Goal: Find specific page/section: Find specific page/section

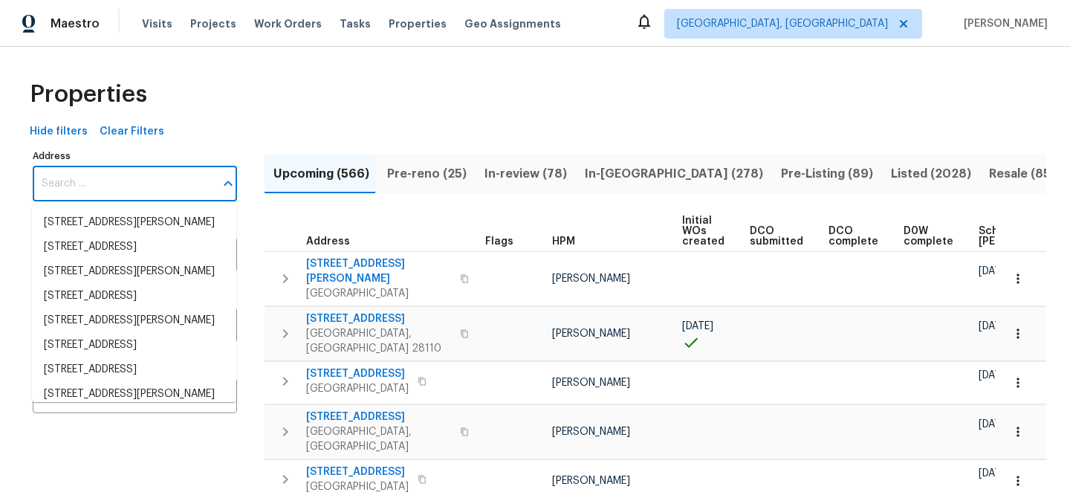
click at [172, 183] on input "Address" at bounding box center [124, 183] width 182 height 35
paste input "3929 Litchfield Dr"
type input "3929 Litchfield Dr"
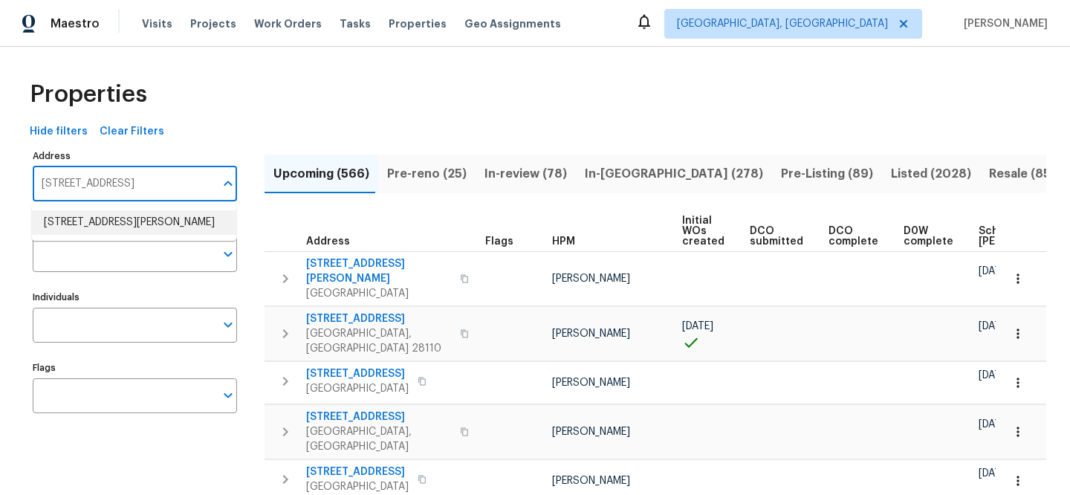
click at [163, 227] on li "3929 Litchfield Dr Chesterfield VA 23832" at bounding box center [134, 222] width 204 height 25
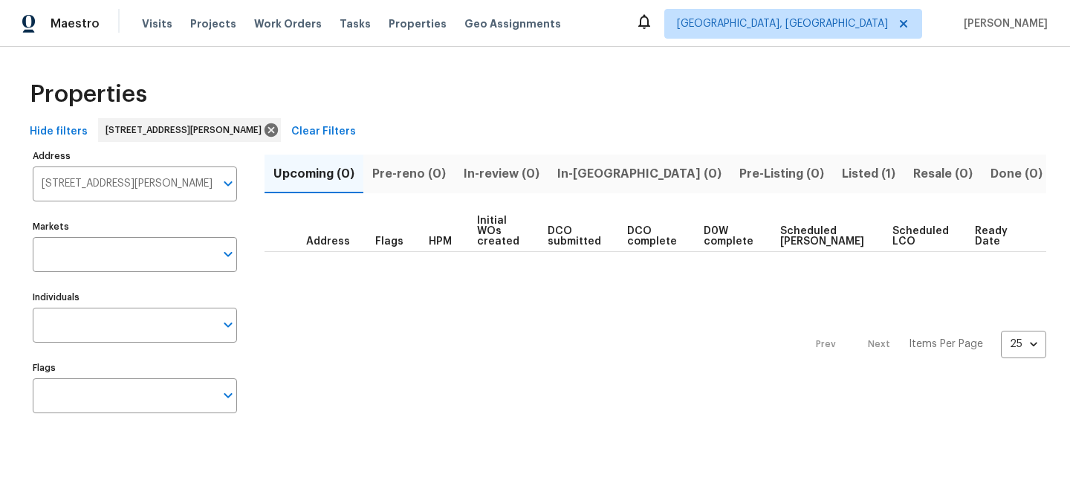
click at [833, 162] on button "Listed (1)" at bounding box center [868, 174] width 71 height 39
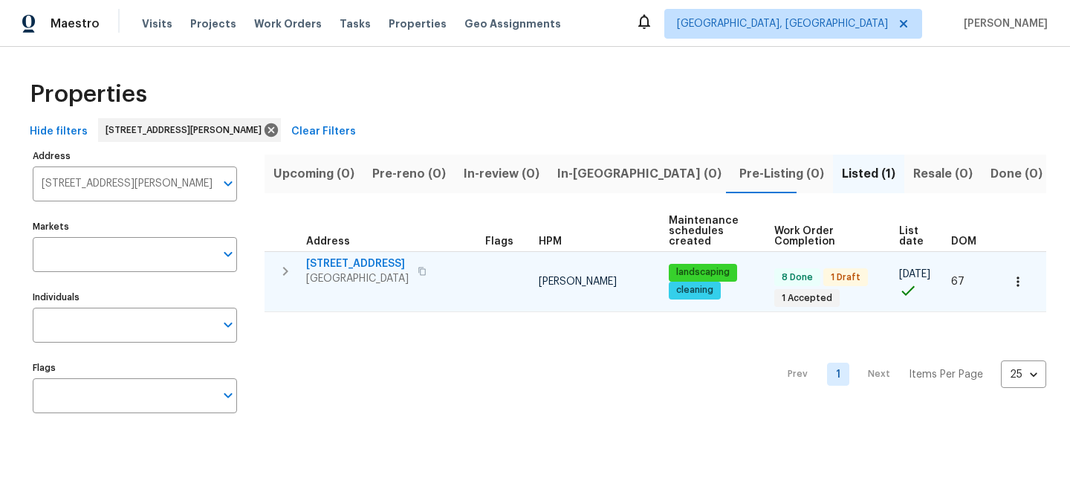
click at [356, 260] on span "3929 Litchfield Dr" at bounding box center [357, 263] width 103 height 15
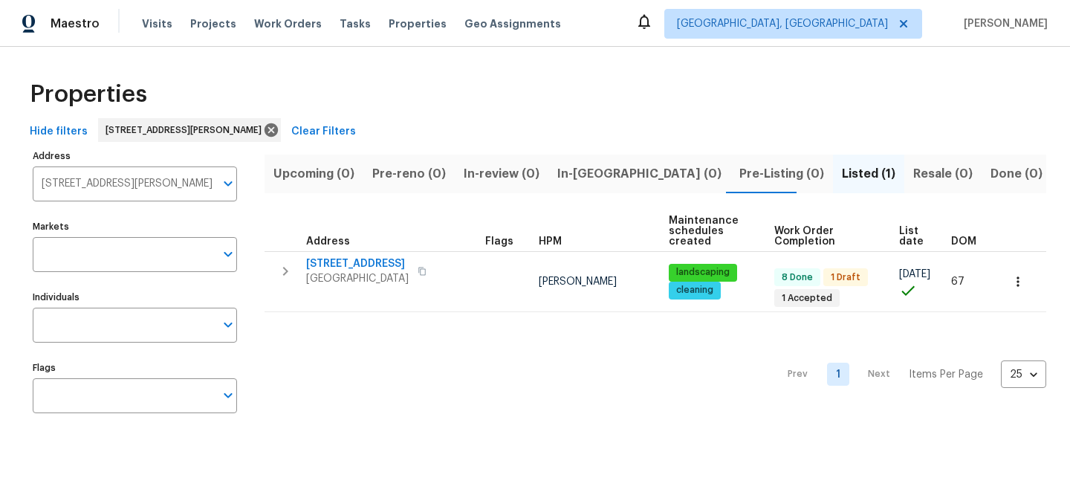
click at [332, 127] on span "Clear Filters" at bounding box center [323, 132] width 65 height 19
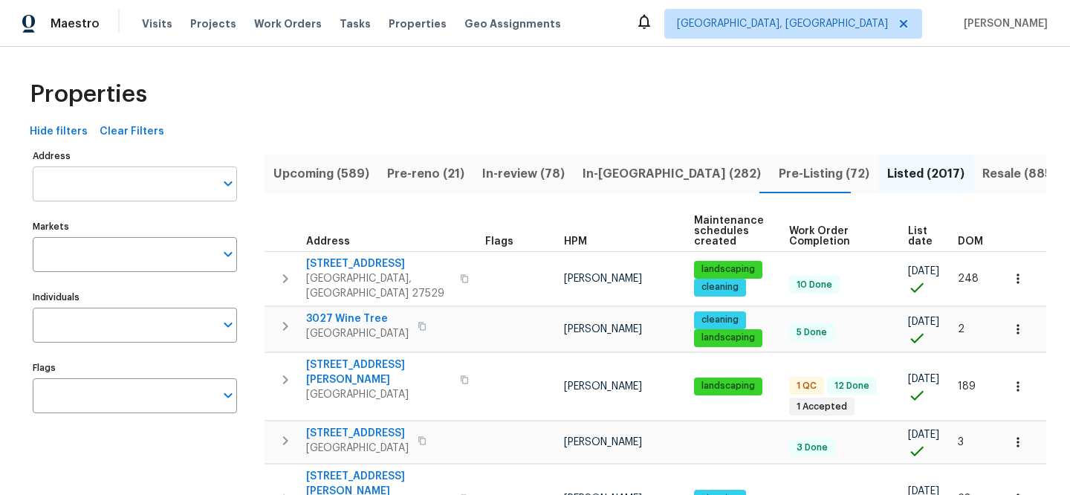
click at [132, 184] on input "Address" at bounding box center [124, 183] width 182 height 35
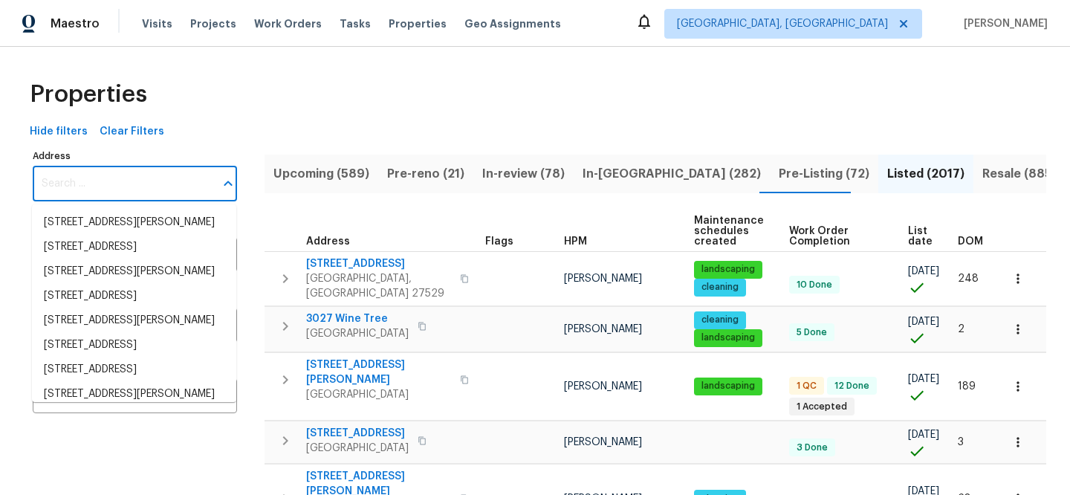
paste input "5617 220th St N"
type input "5617 220th St N"
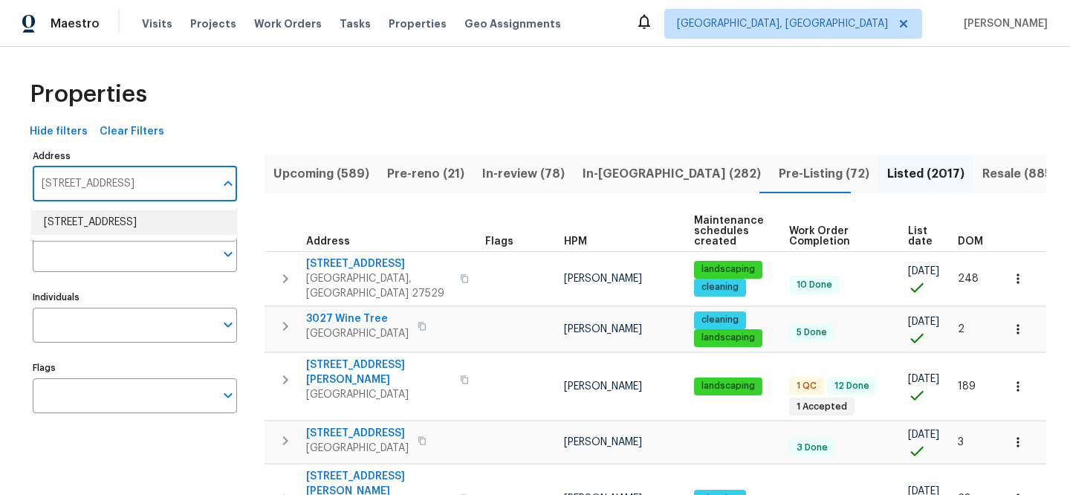
click at [140, 221] on li "5617 220th St N Forest Lake MN 55025" at bounding box center [134, 222] width 204 height 25
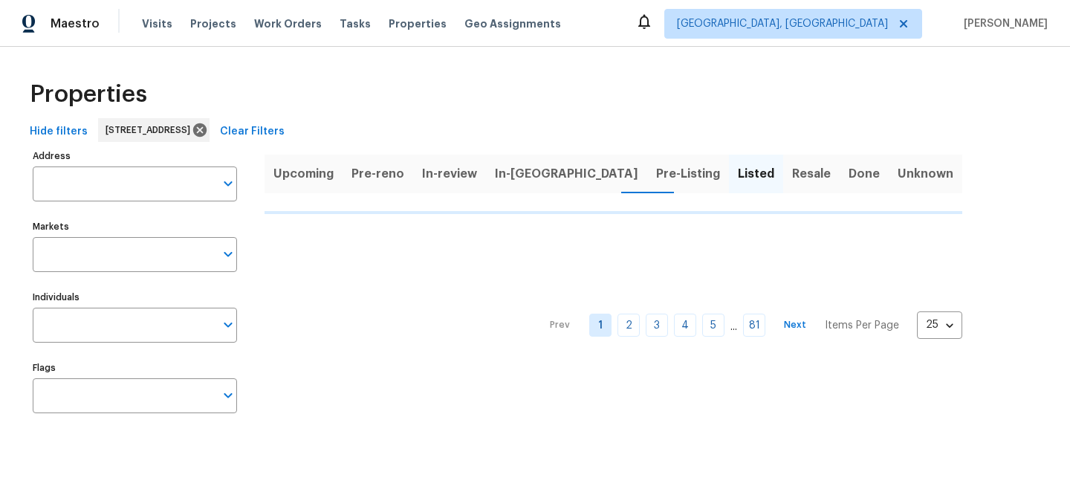
type input "5617 220th St N Forest Lake MN 55025"
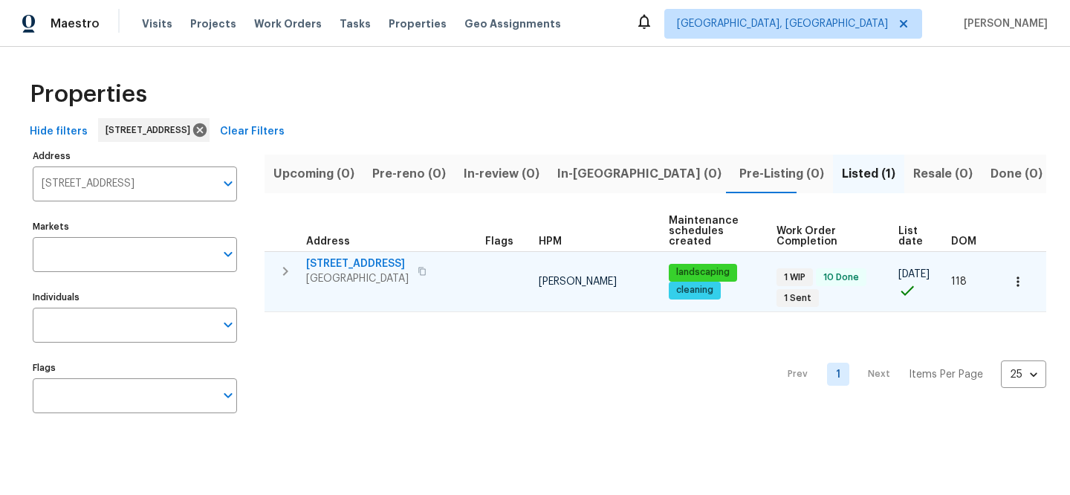
click at [326, 258] on span "5617 220th St N" at bounding box center [357, 263] width 103 height 15
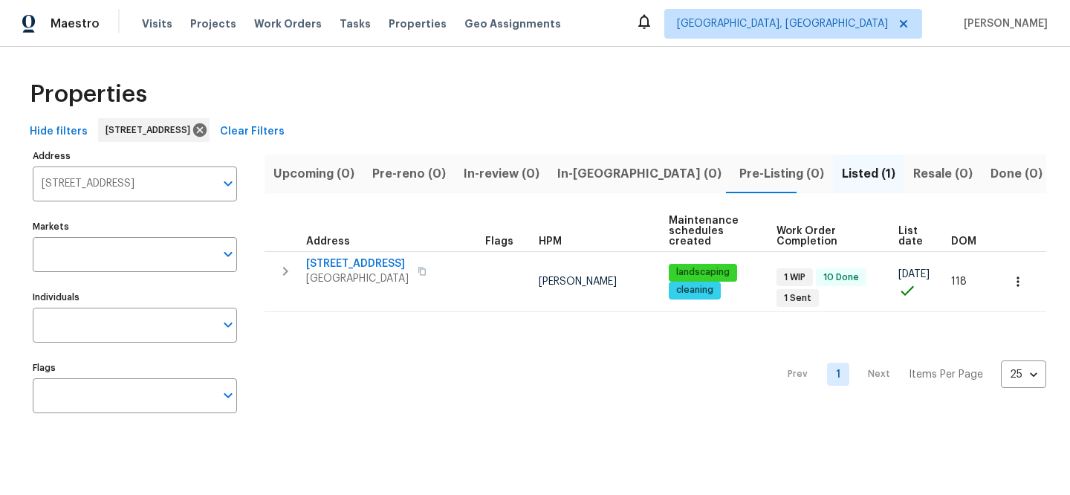
click at [285, 126] on span "Clear Filters" at bounding box center [252, 132] width 65 height 19
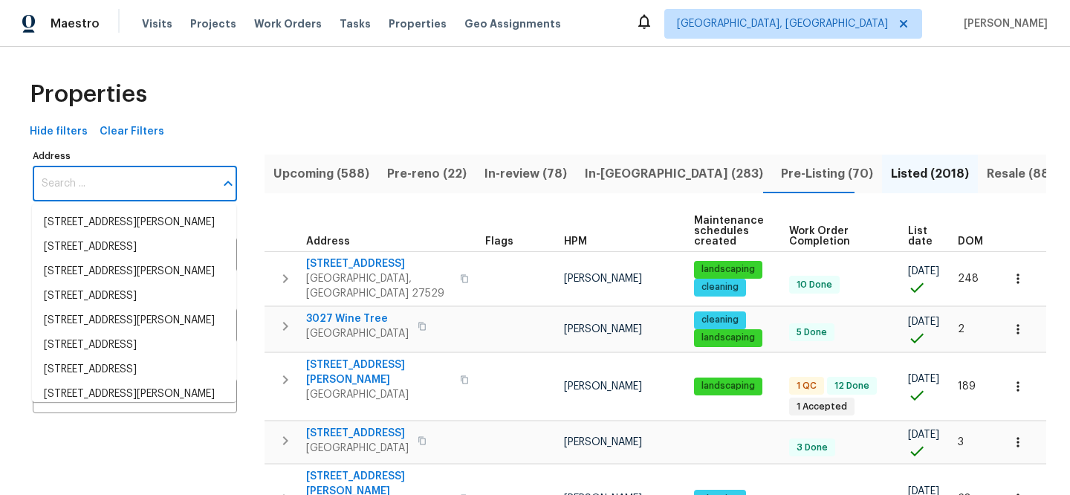
click at [175, 188] on input "Address" at bounding box center [124, 183] width 182 height 35
paste input "2222 Trent Rd, Columbus, OH 43229"
type input "2222 Trent Rd, Columbus, OH 43229"
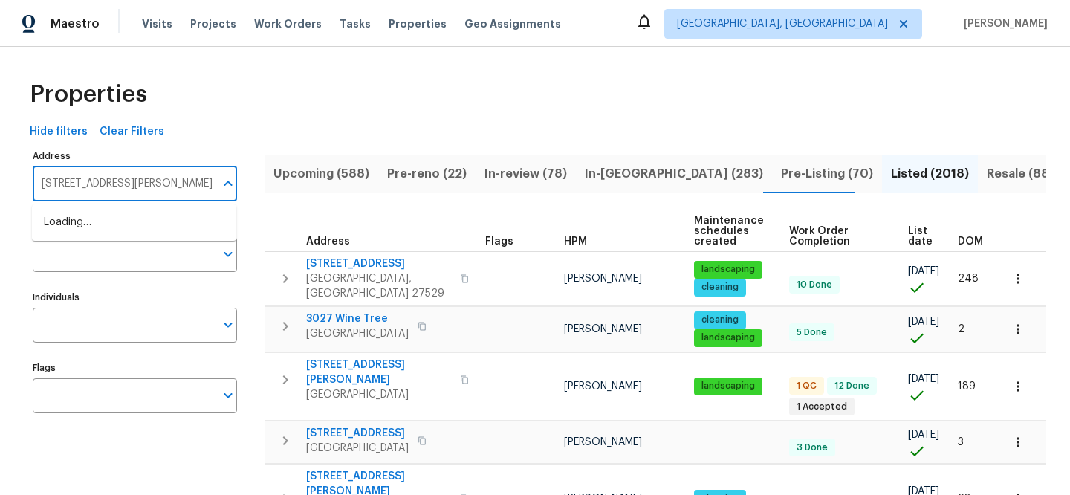
scroll to position [0, 4]
click at [172, 218] on li "2222 Trent Rd Columbus OH 43229" at bounding box center [134, 222] width 204 height 25
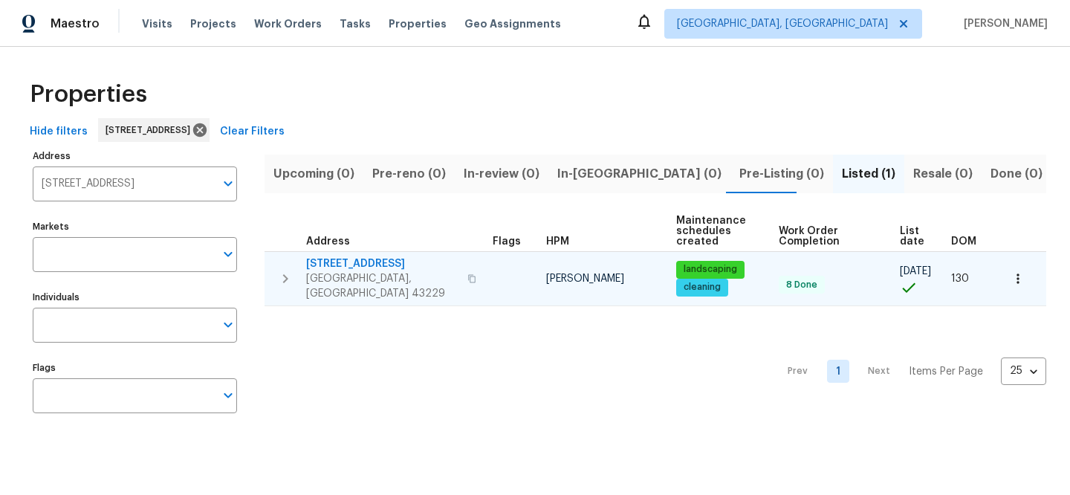
click at [356, 259] on span "2222 Trent Rd" at bounding box center [382, 263] width 152 height 15
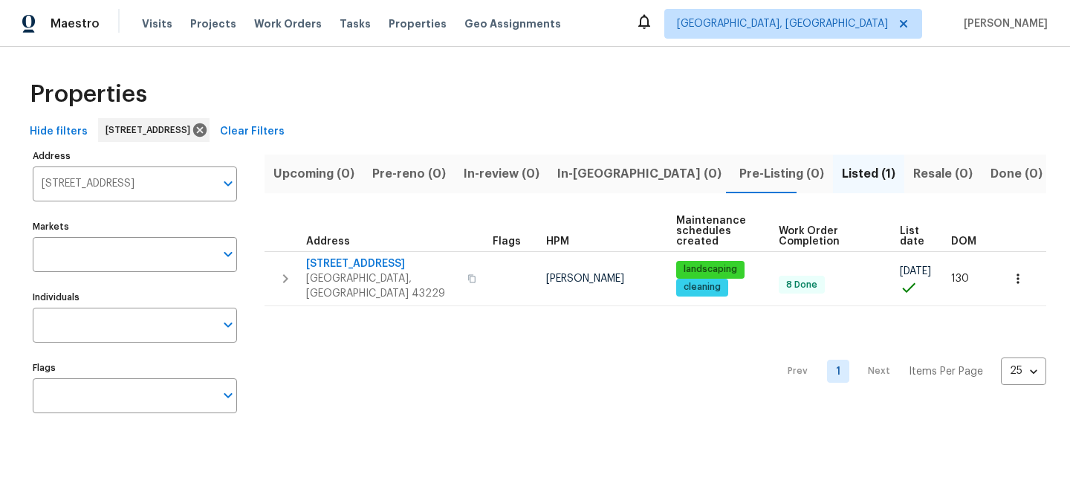
click at [285, 135] on span "Clear Filters" at bounding box center [252, 132] width 65 height 19
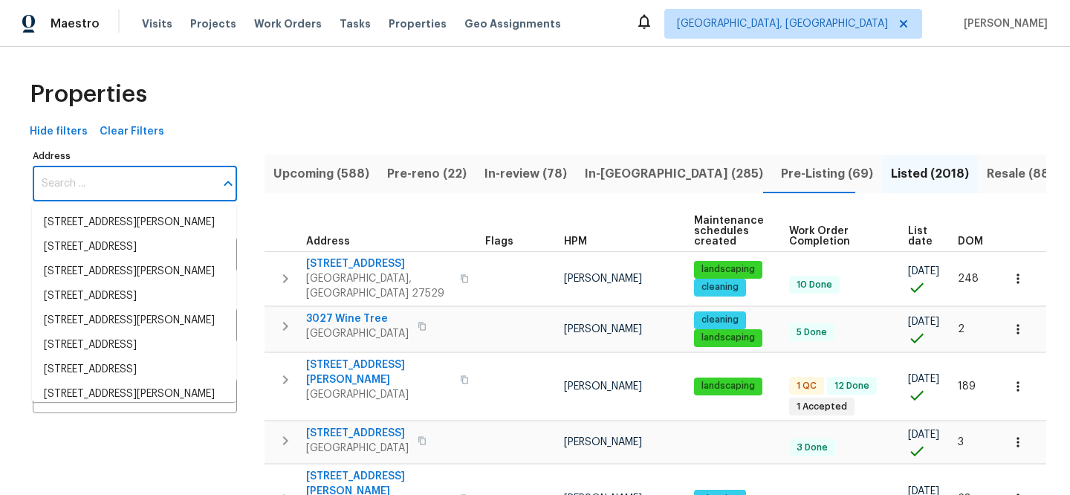
click at [178, 180] on input "Address" at bounding box center [124, 183] width 182 height 35
paste input "170 Pinehurst Dr"
type input "170 Pinehurst Dr"
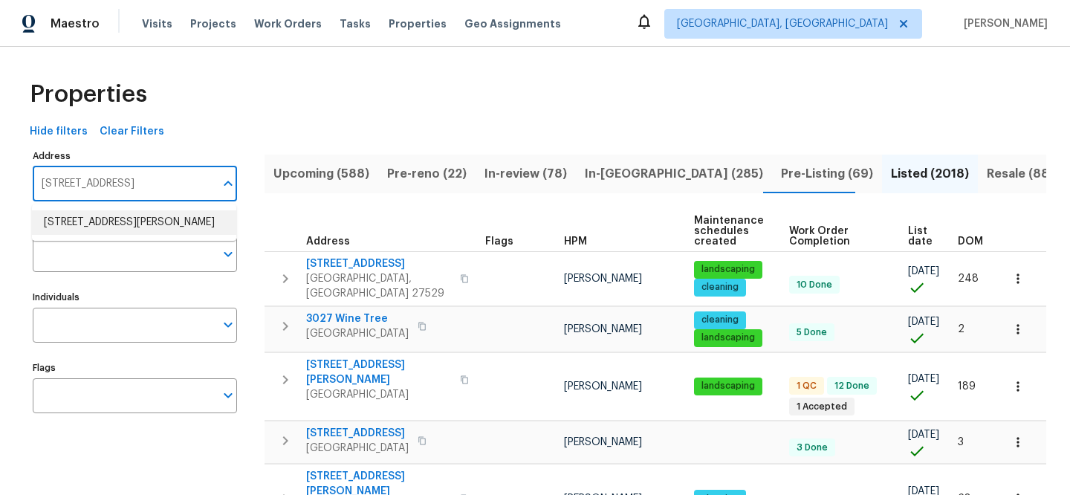
click at [153, 234] on li "170 Pinehurst Dr Stockbridge GA 30281" at bounding box center [134, 222] width 204 height 25
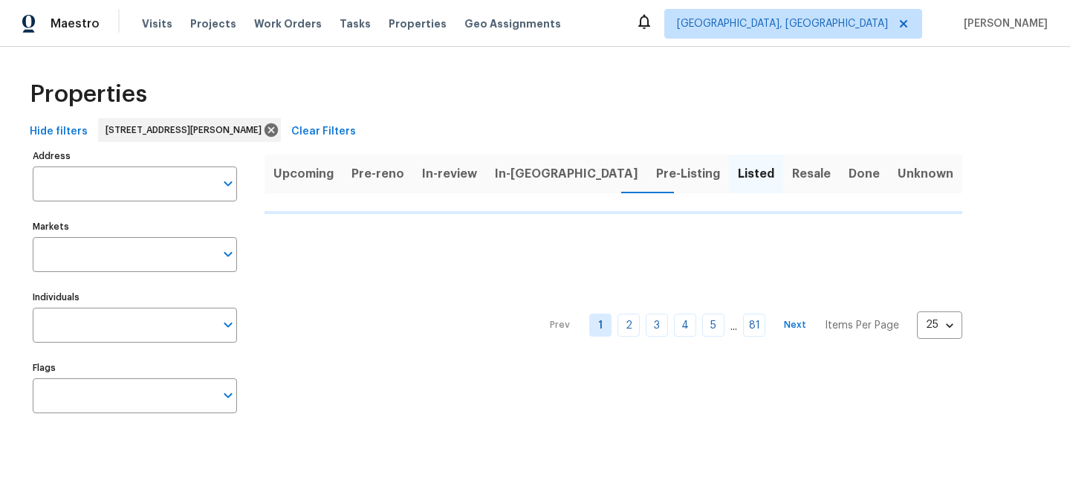
type input "170 Pinehurst Dr Stockbridge GA 30281"
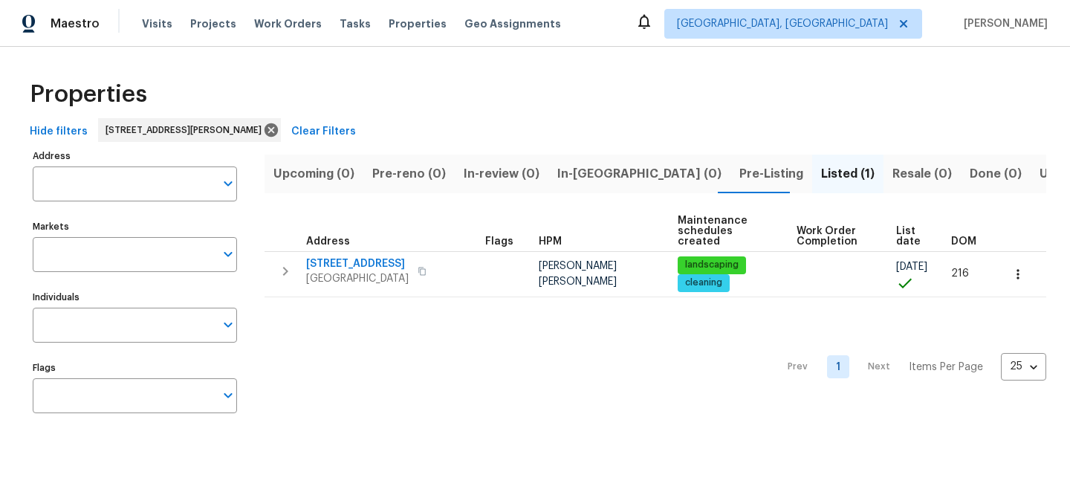
type input "170 Pinehurst Dr Stockbridge GA 30281"
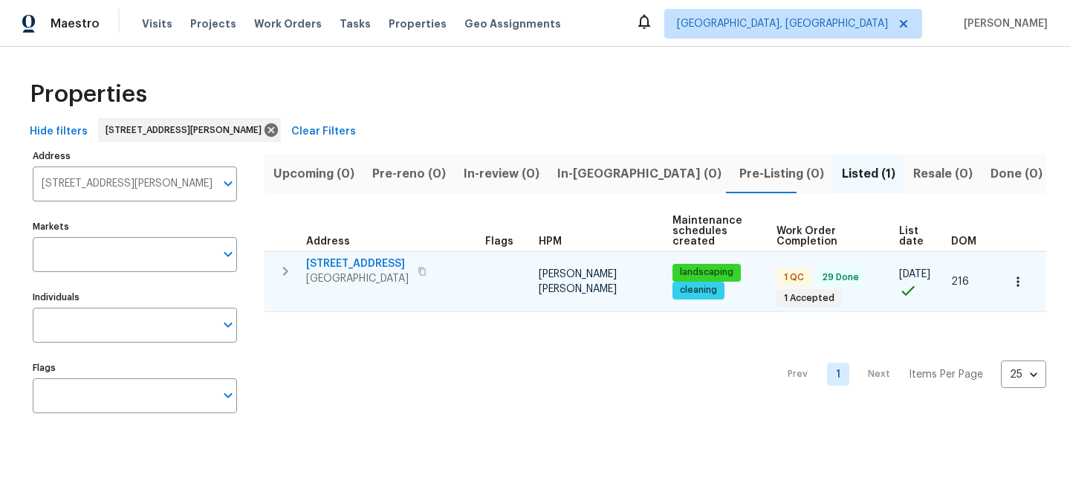
click at [357, 259] on span "170 Pinehurst Dr" at bounding box center [357, 263] width 103 height 15
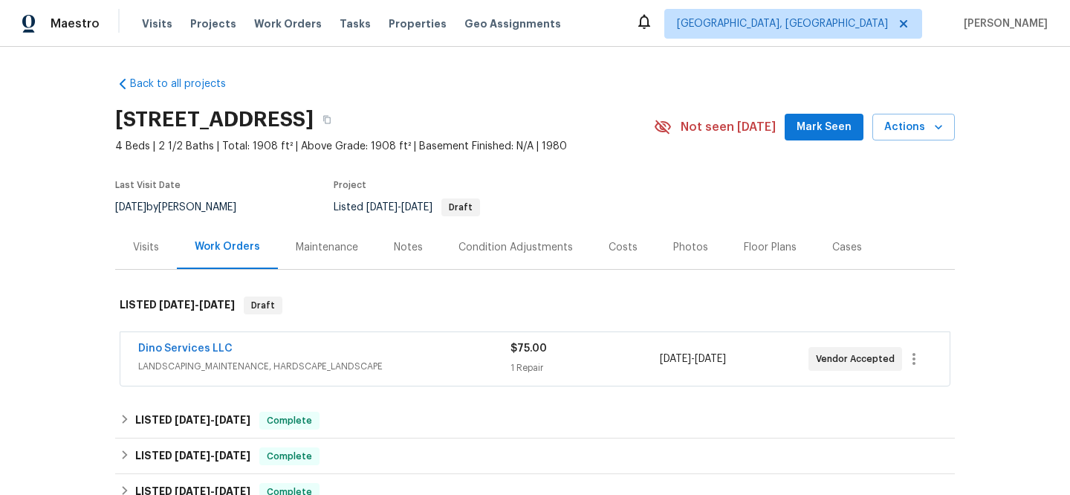
click at [336, 365] on span "LANDSCAPING_MAINTENANCE, HARDSCAPE_LANDSCAPE" at bounding box center [324, 366] width 372 height 15
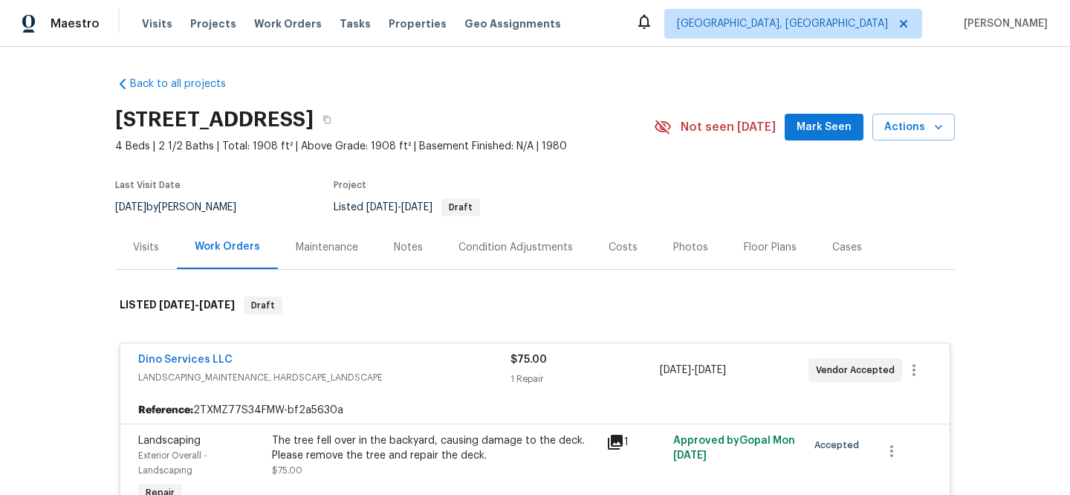
click at [133, 246] on div "Visits" at bounding box center [146, 247] width 26 height 15
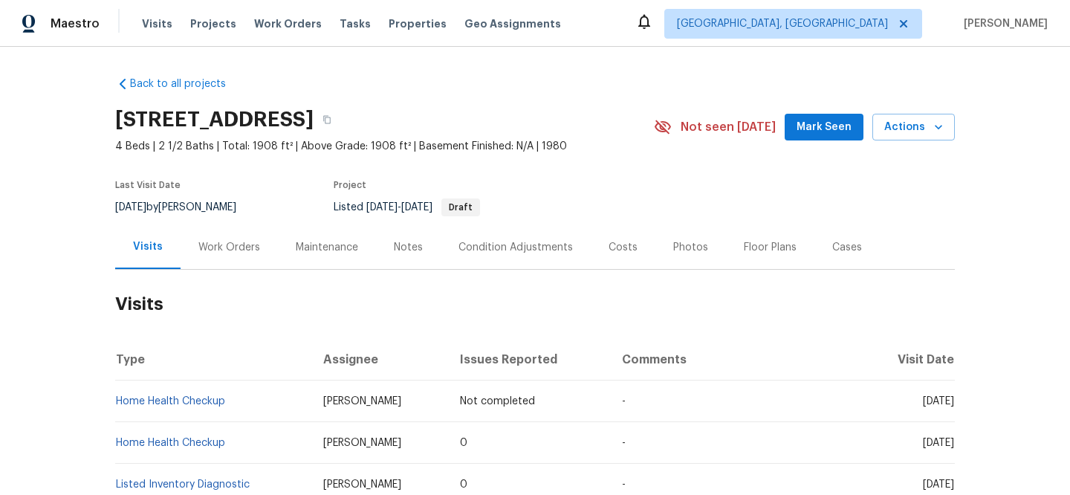
click at [224, 246] on div "Work Orders" at bounding box center [229, 247] width 62 height 15
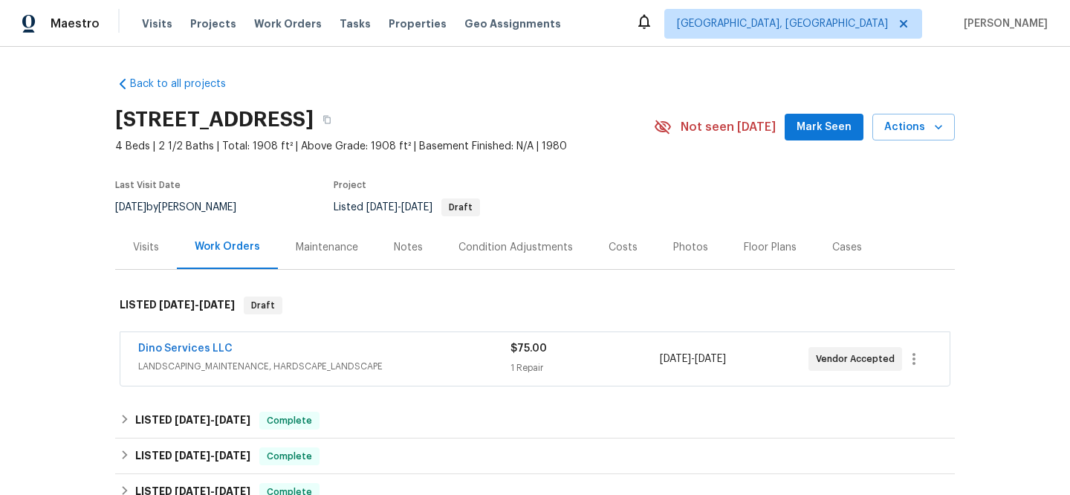
click at [262, 363] on span "LANDSCAPING_MAINTENANCE, HARDSCAPE_LANDSCAPE" at bounding box center [324, 366] width 372 height 15
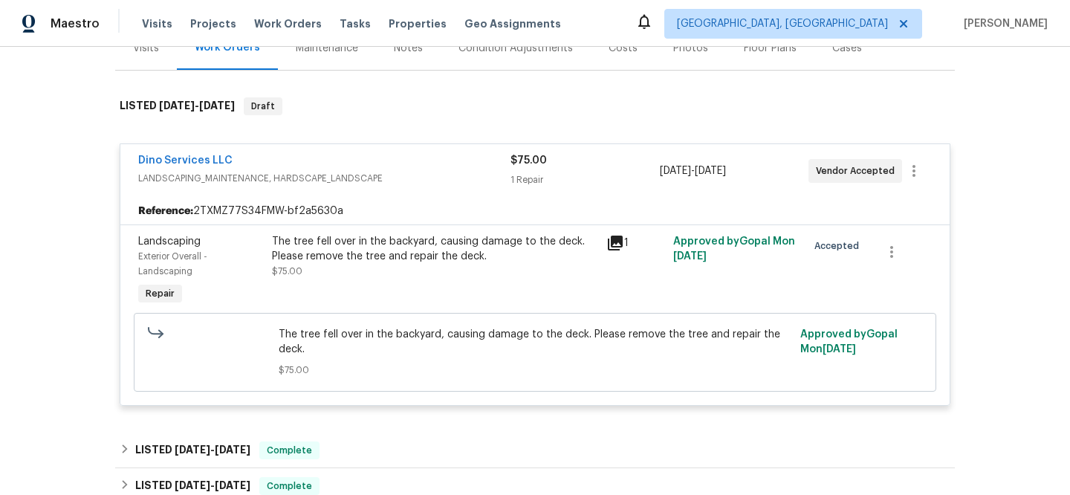
scroll to position [257, 0]
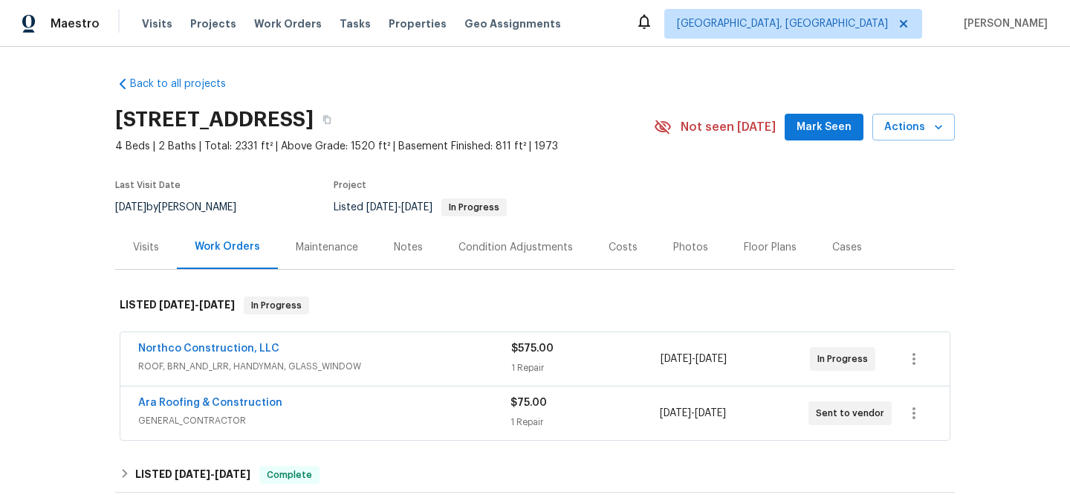
click at [392, 369] on span "ROOF, BRN_AND_LRR, HANDYMAN, GLASS_WINDOW" at bounding box center [324, 366] width 373 height 15
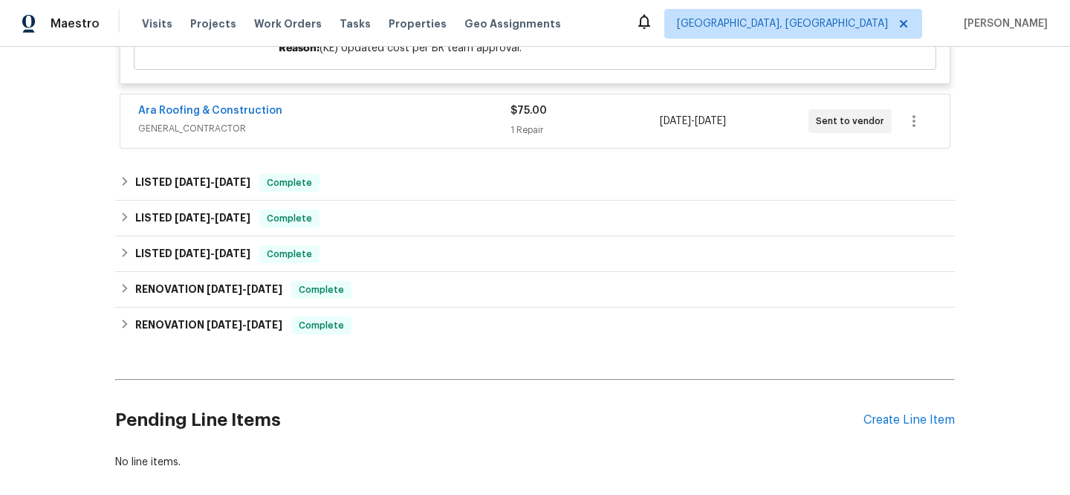
scroll to position [665, 0]
click at [375, 134] on span "GENERAL_CONTRACTOR" at bounding box center [324, 129] width 372 height 15
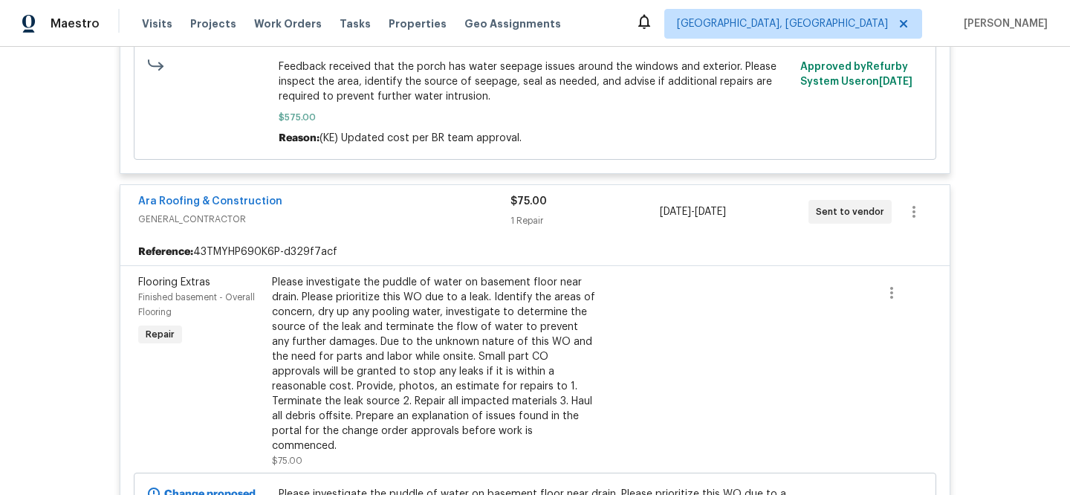
scroll to position [268, 0]
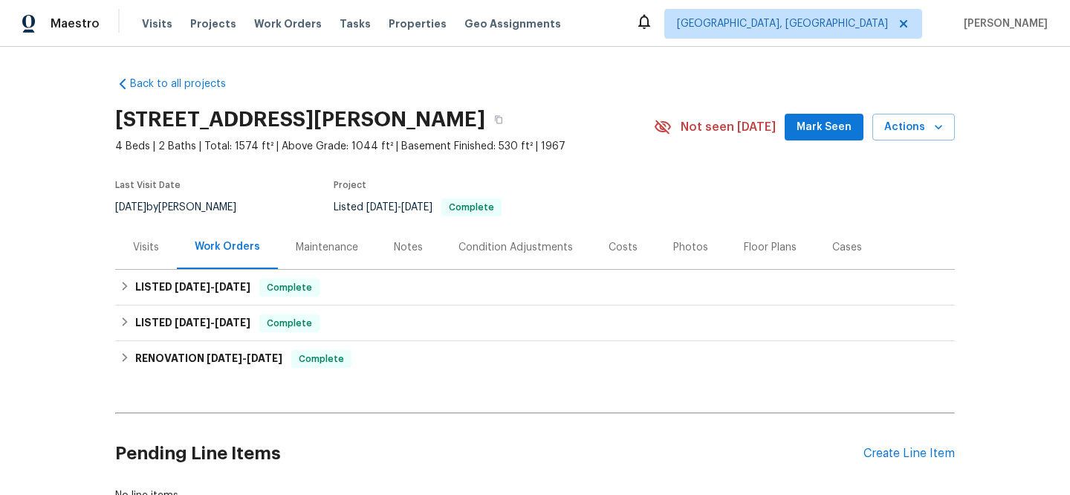
click at [143, 244] on div "Visits" at bounding box center [146, 247] width 26 height 15
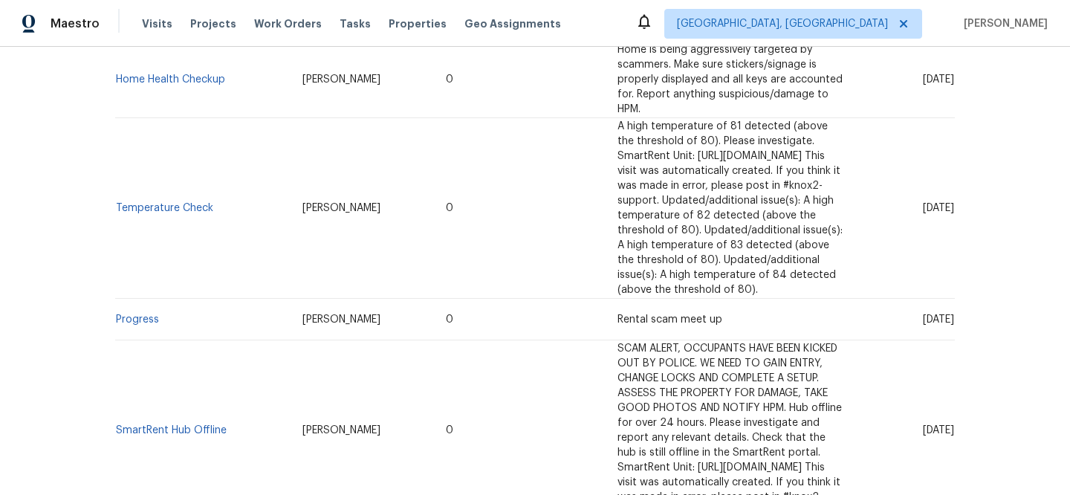
scroll to position [548, 0]
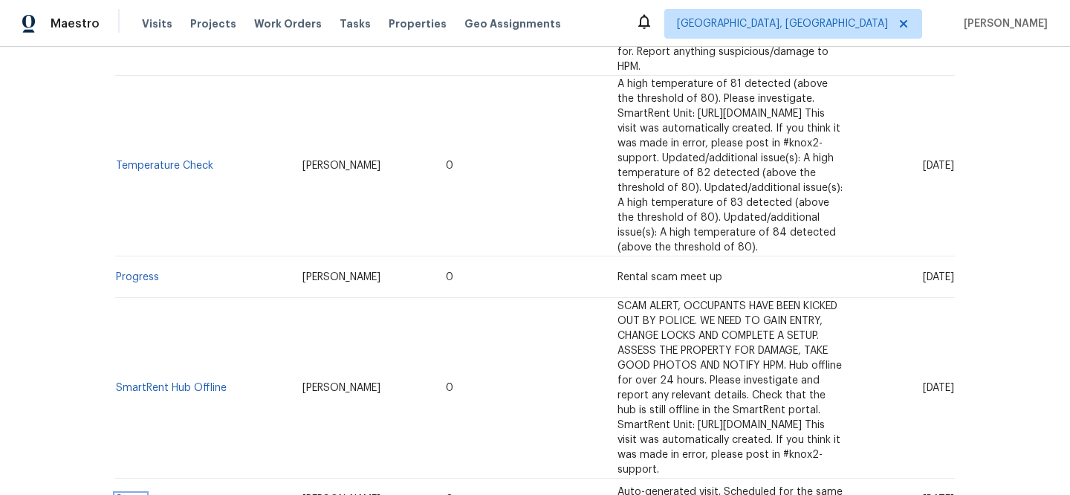
click at [134, 494] on link "Setup" at bounding box center [131, 499] width 30 height 10
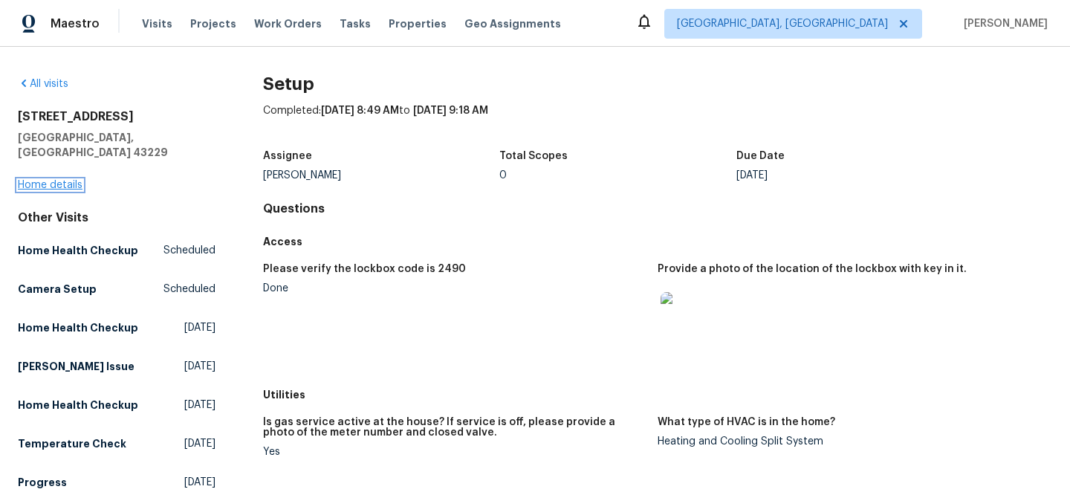
click at [68, 180] on link "Home details" at bounding box center [50, 185] width 65 height 10
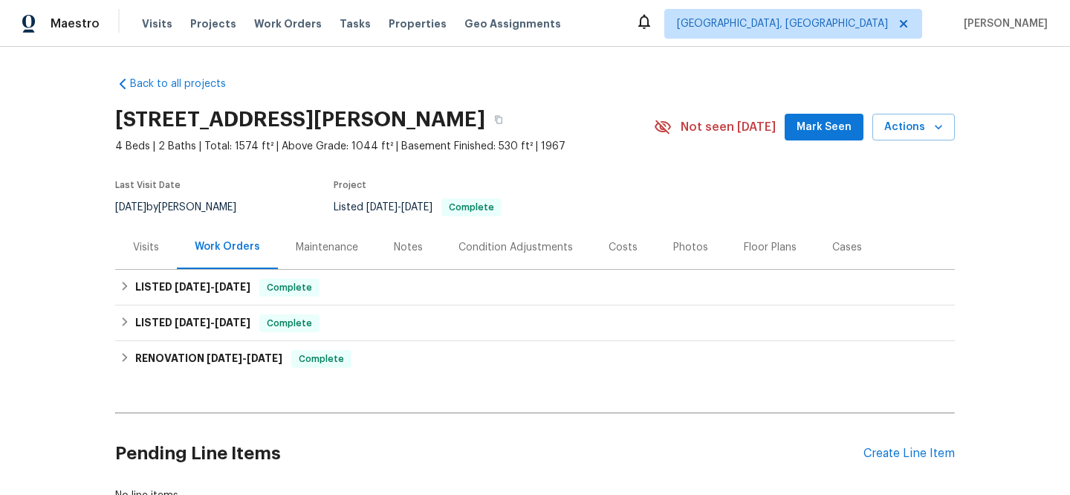
click at [133, 251] on div "Visits" at bounding box center [146, 247] width 26 height 15
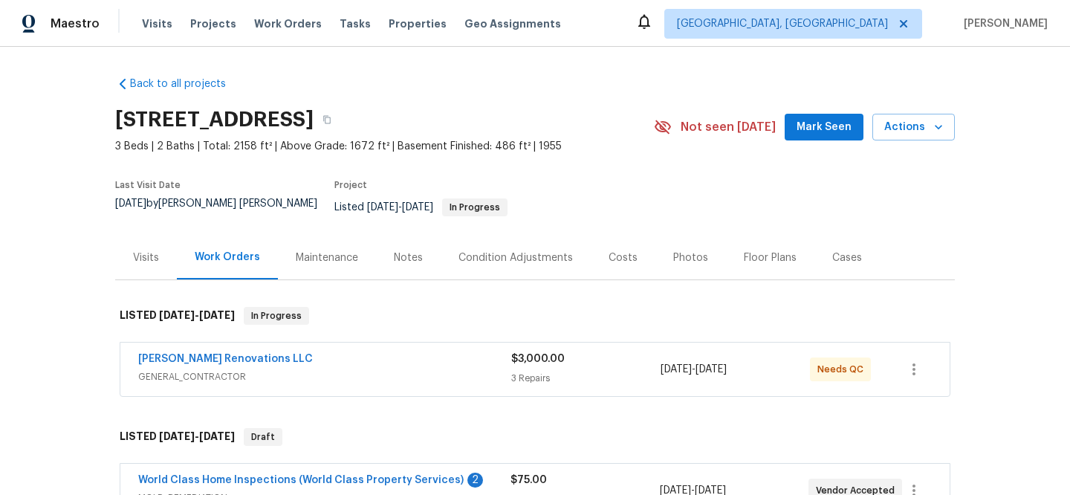
click at [411, 354] on div "Aseem Renovations LLC" at bounding box center [324, 360] width 373 height 18
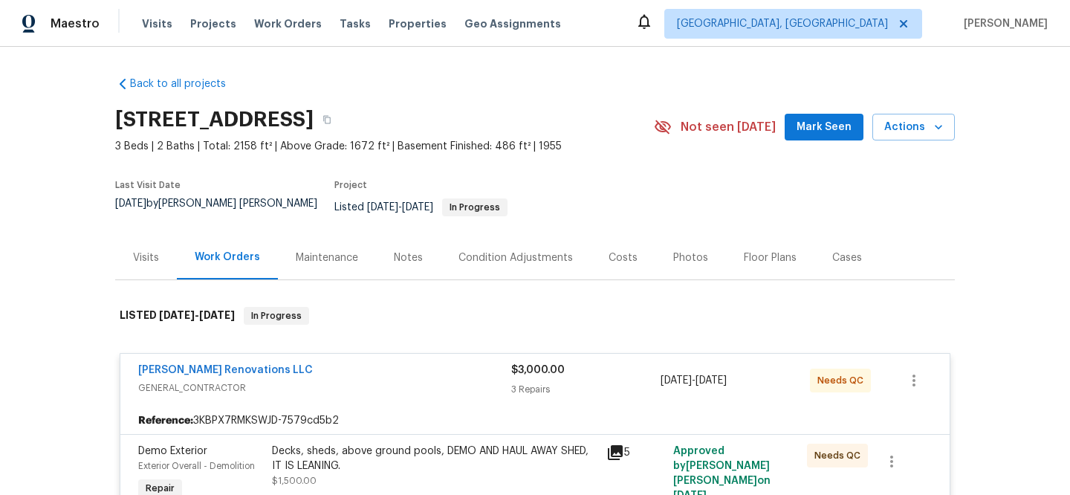
scroll to position [120, 0]
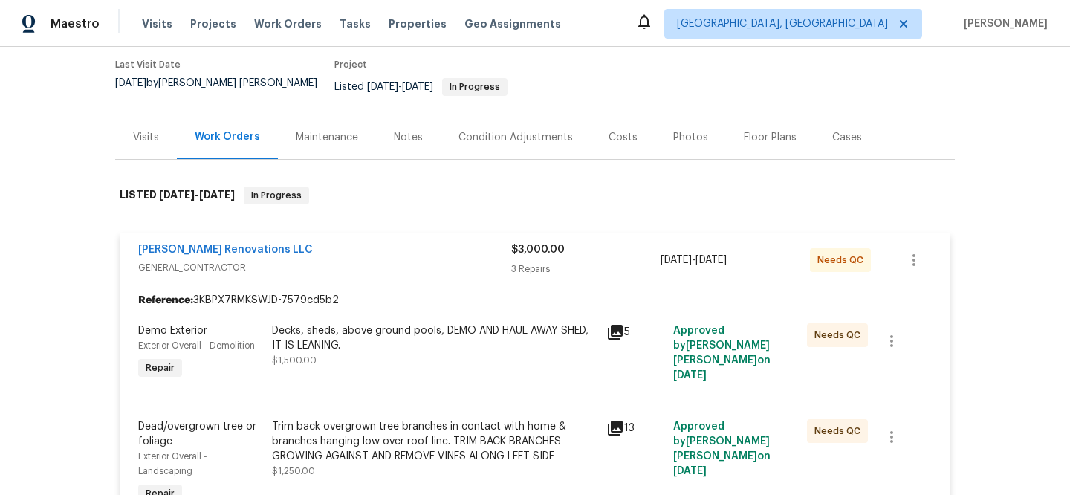
click at [609, 323] on icon at bounding box center [615, 332] width 18 height 18
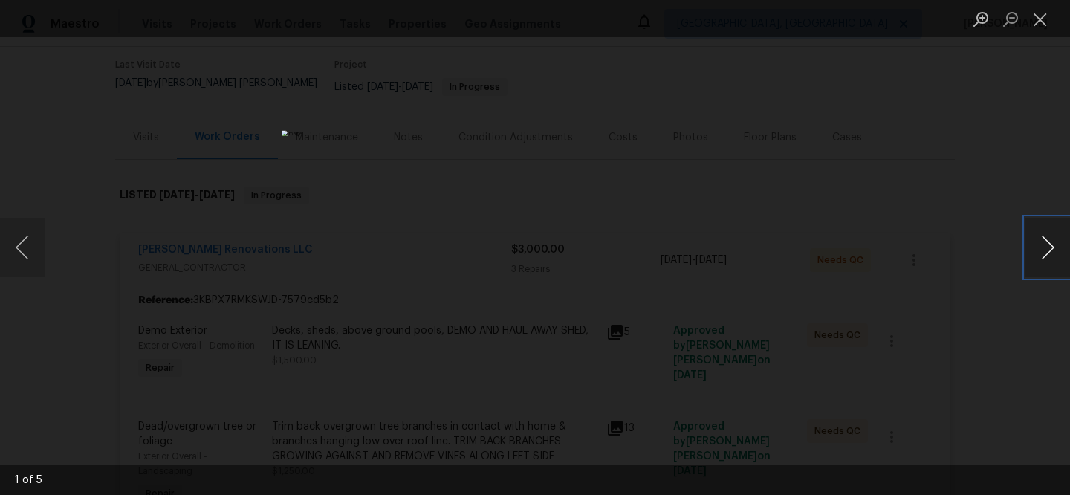
click at [1058, 239] on button "Next image" at bounding box center [1047, 247] width 45 height 59
click at [1056, 241] on button "Next image" at bounding box center [1047, 247] width 45 height 59
click at [1055, 241] on button "Next image" at bounding box center [1047, 247] width 45 height 59
click at [1054, 241] on button "Next image" at bounding box center [1047, 247] width 45 height 59
click at [1053, 241] on button "Next image" at bounding box center [1047, 247] width 45 height 59
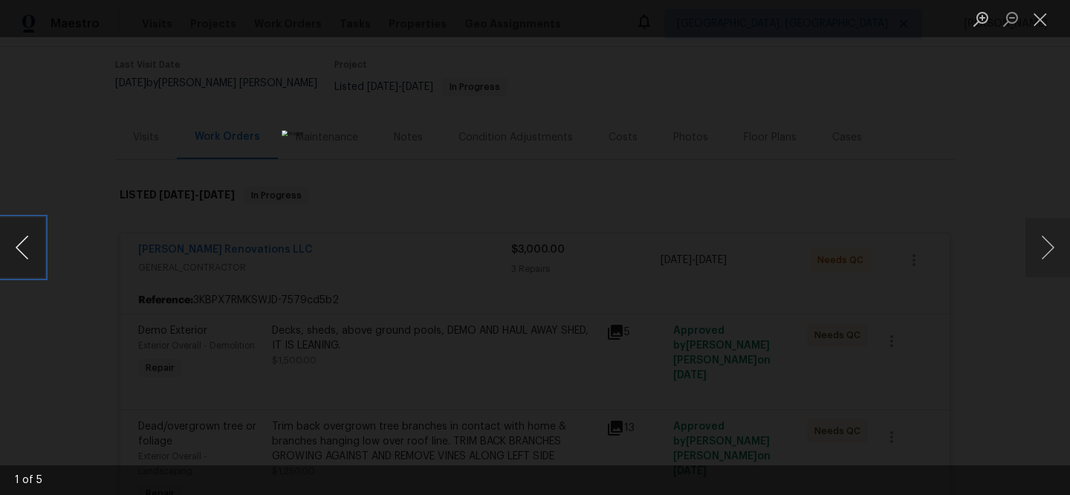
click at [27, 252] on button "Previous image" at bounding box center [22, 247] width 45 height 59
click at [1037, 22] on button "Close lightbox" at bounding box center [1040, 19] width 30 height 26
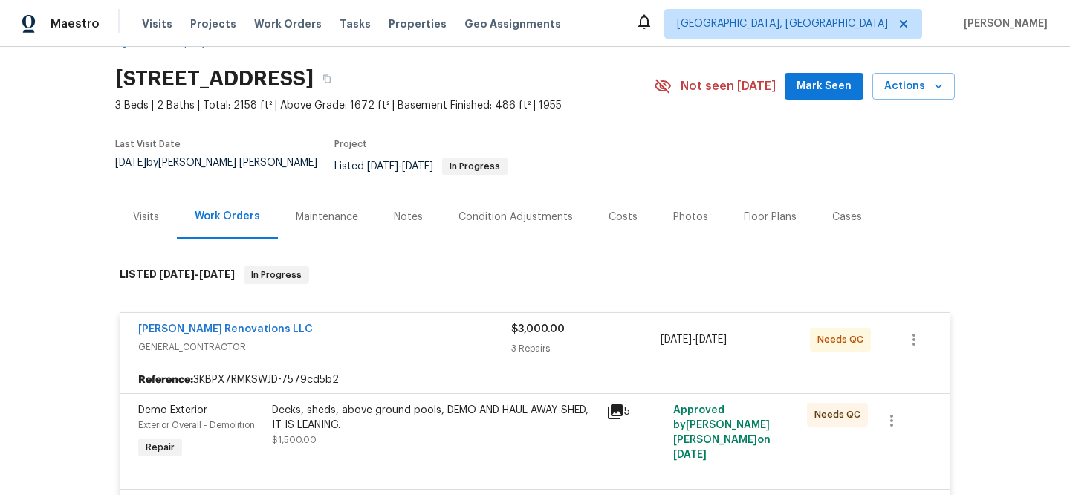
scroll to position [0, 0]
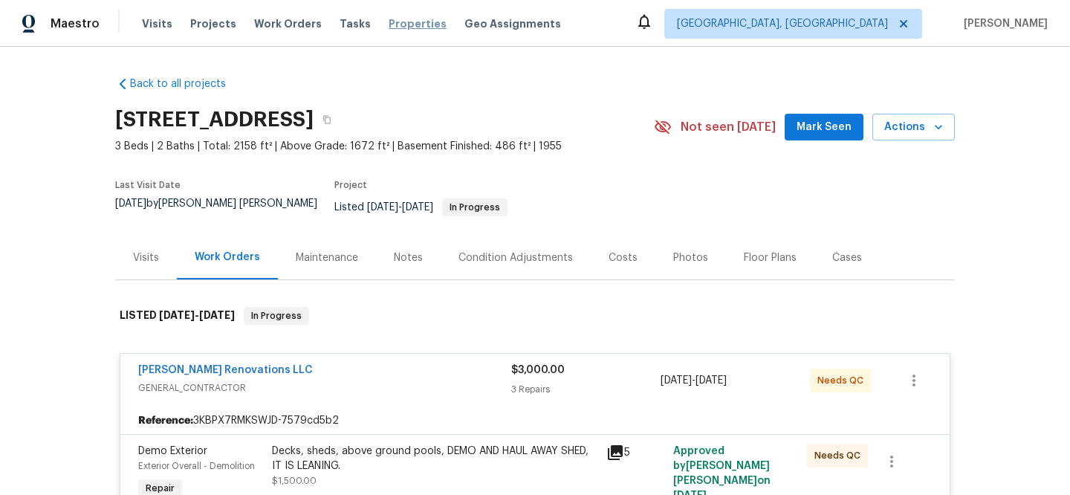
click at [408, 26] on span "Properties" at bounding box center [418, 23] width 58 height 15
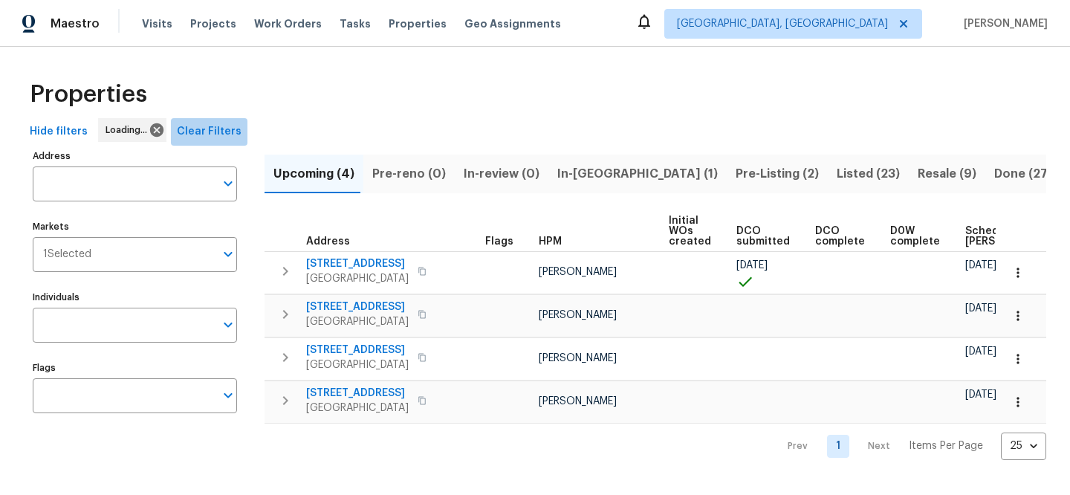
click at [220, 120] on button "Clear Filters" at bounding box center [209, 131] width 77 height 27
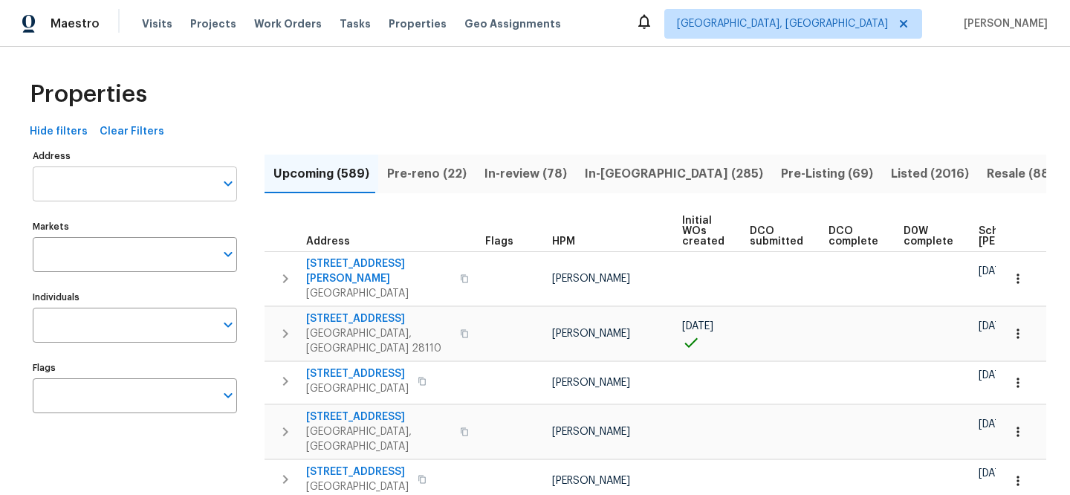
click at [150, 175] on input "Address" at bounding box center [124, 183] width 182 height 35
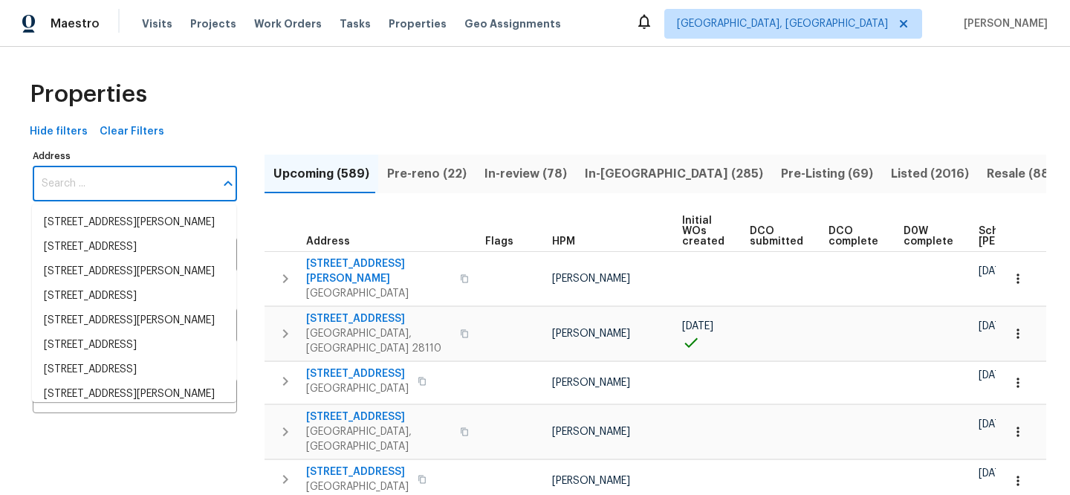
paste input "5216 Sweet Air Ln"
type input "5216 Sweet Air Ln"
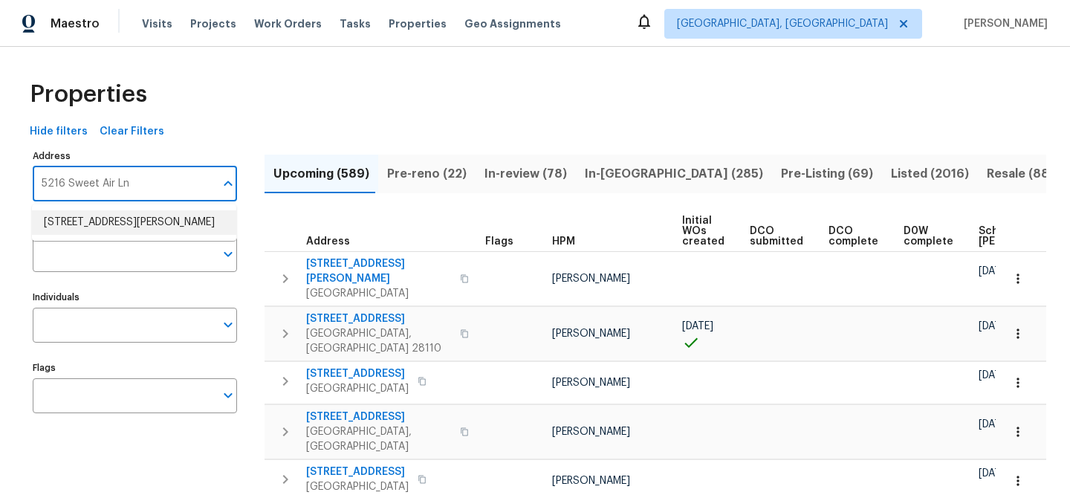
click at [155, 219] on li "5216 Sweet Air Ln Stone Mountain GA 30088" at bounding box center [134, 222] width 204 height 25
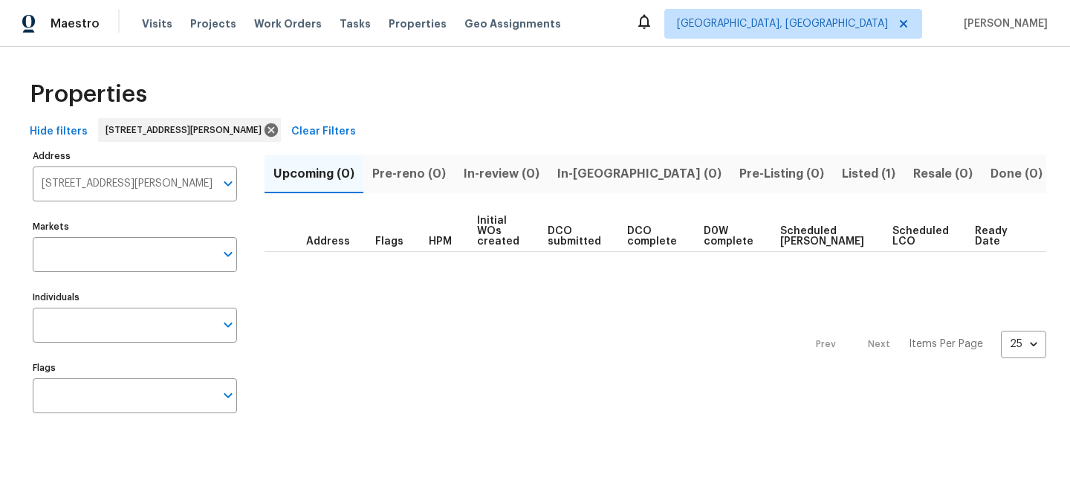
click at [842, 178] on span "Listed (1)" at bounding box center [868, 173] width 53 height 21
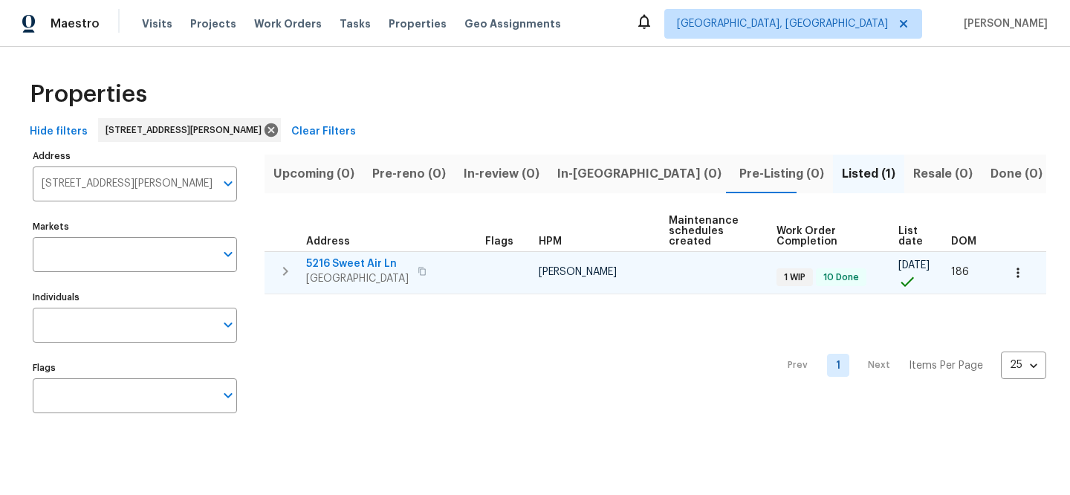
click at [371, 259] on span "5216 Sweet Air Ln" at bounding box center [357, 263] width 103 height 15
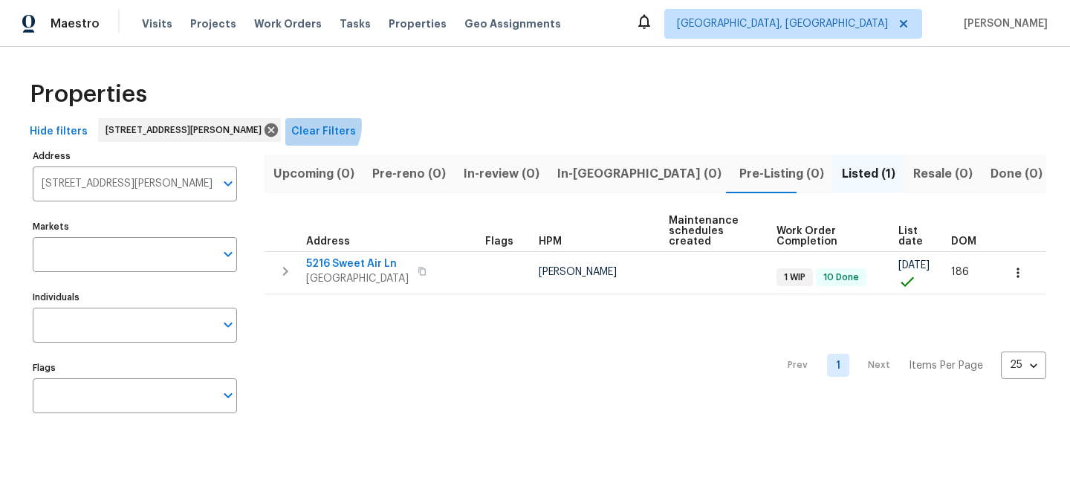
click at [343, 126] on span "Clear Filters" at bounding box center [323, 132] width 65 height 19
